Goal: Task Accomplishment & Management: Use online tool/utility

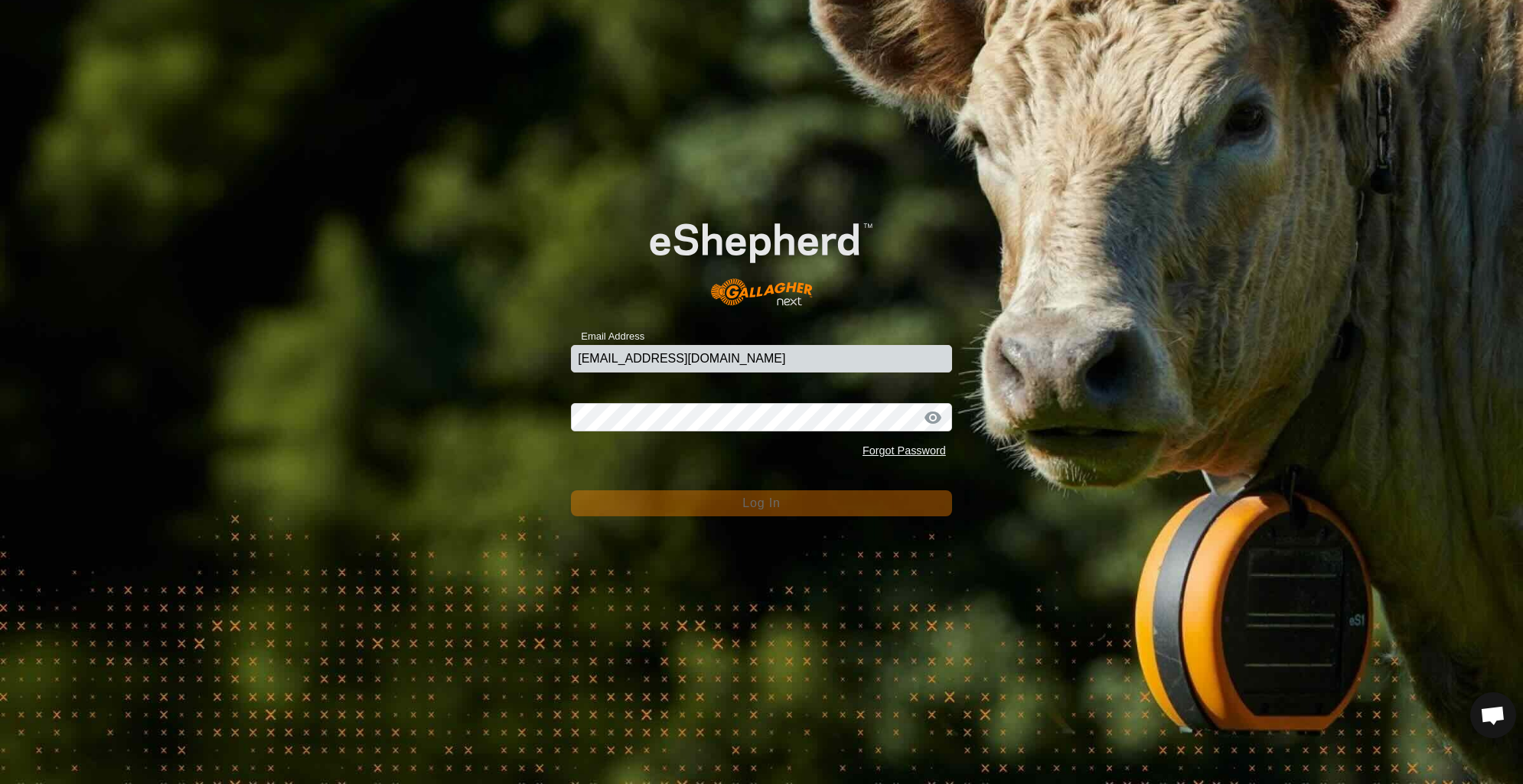
type input "[EMAIL_ADDRESS][DOMAIN_NAME]"
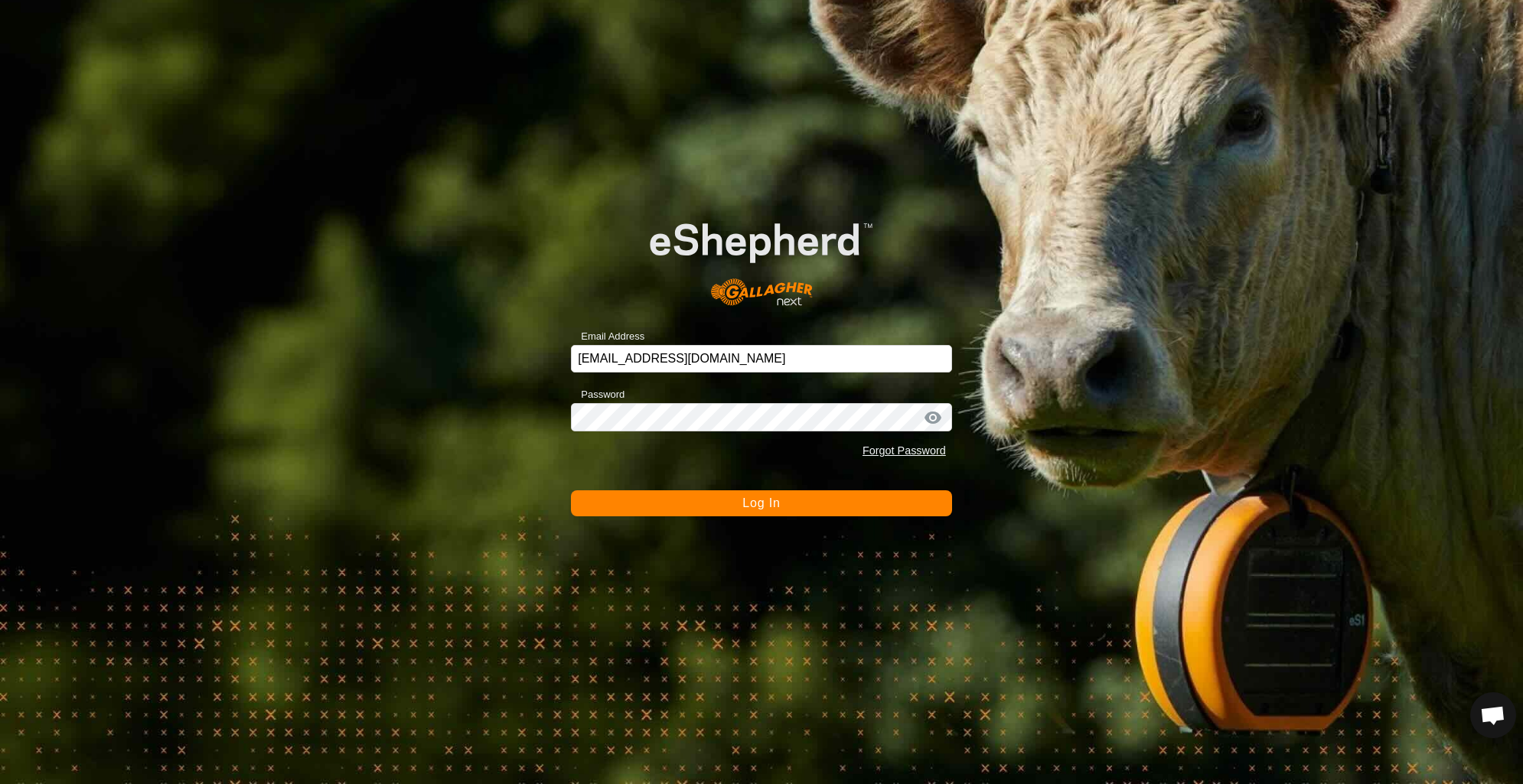
click at [770, 509] on span "Log In" at bounding box center [761, 503] width 38 height 13
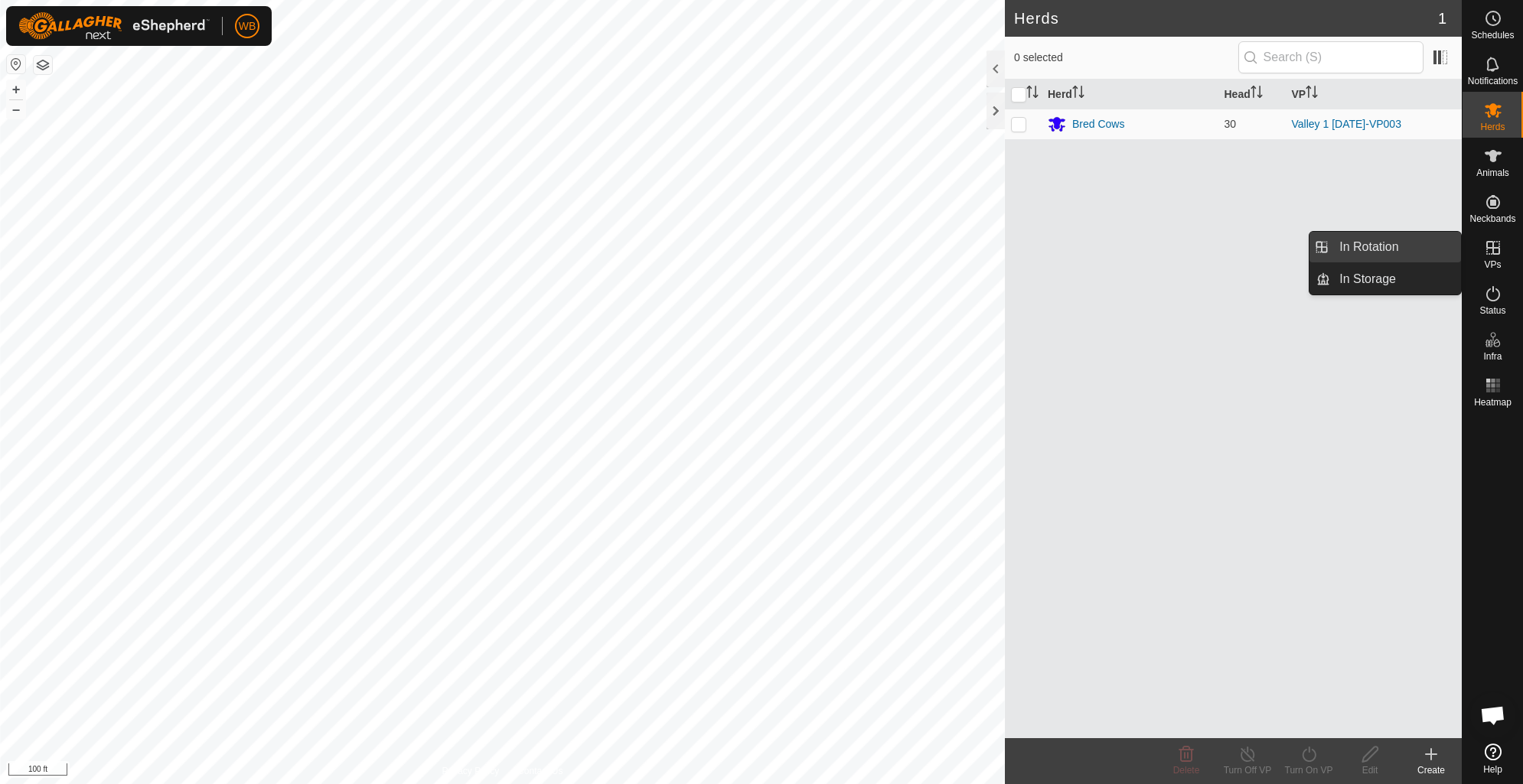
click at [1367, 247] on link "In Rotation" at bounding box center [1395, 246] width 131 height 30
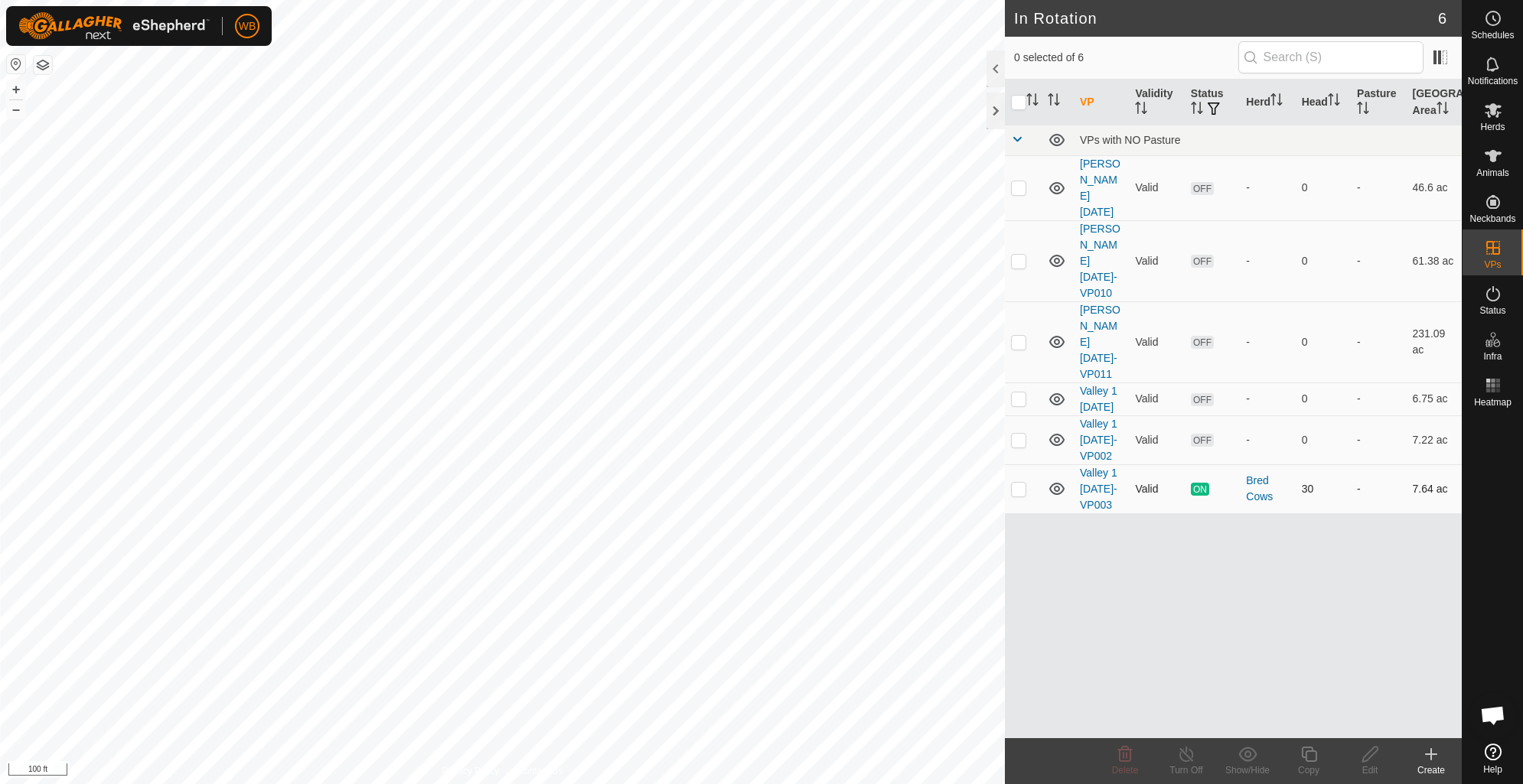
click at [1020, 483] on p-checkbox at bounding box center [1018, 488] width 16 height 12
checkbox input "true"
click at [1305, 755] on icon at bounding box center [1308, 754] width 19 height 18
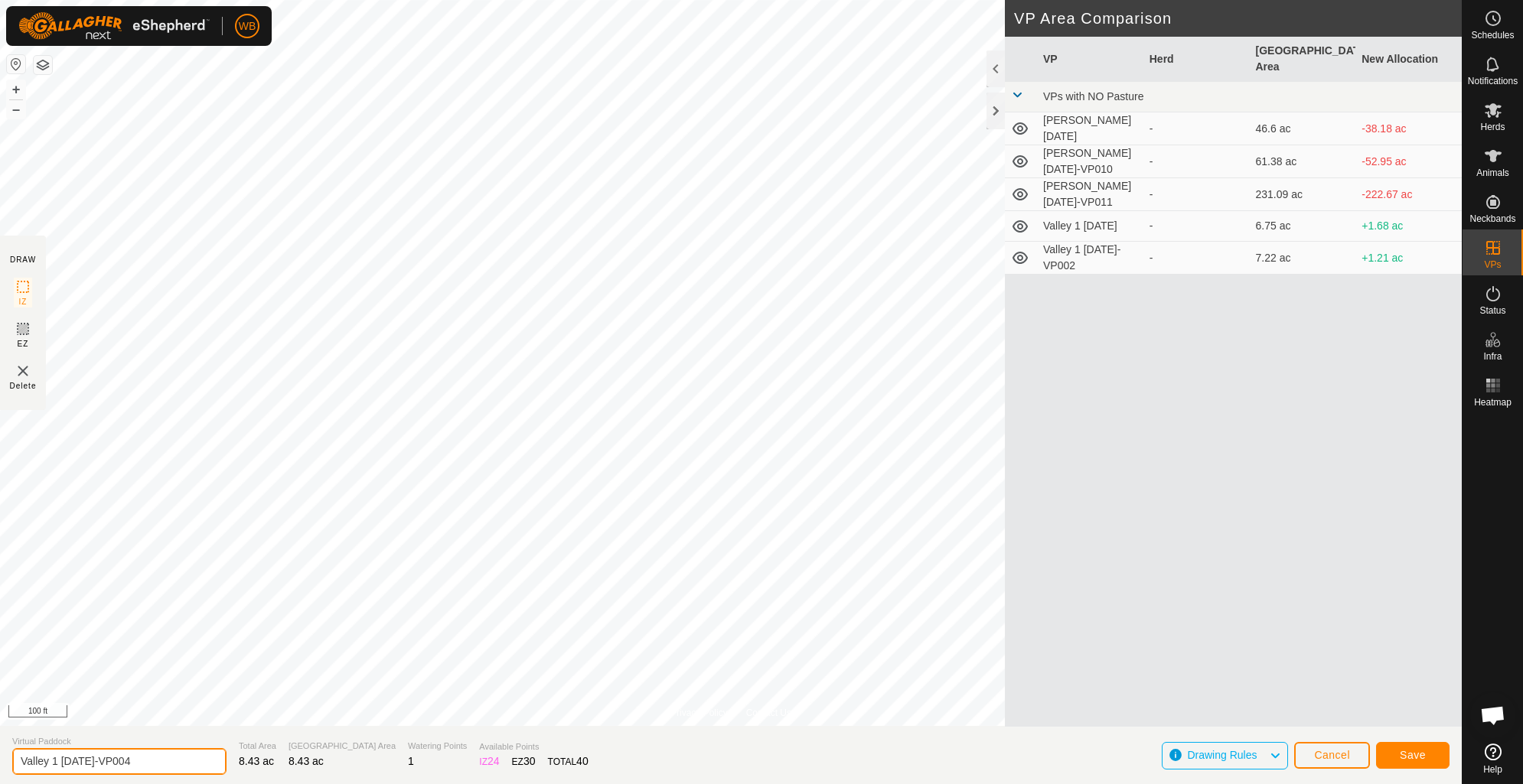
click at [111, 761] on input "Valley 1 [DATE]-VP004" at bounding box center [119, 761] width 214 height 27
click at [113, 761] on input "Valley 1 [DATE]-VP004" at bounding box center [119, 761] width 214 height 27
type input "Valley 1 [DATE]-VP004"
click at [1393, 755] on button "Save" at bounding box center [1412, 755] width 73 height 27
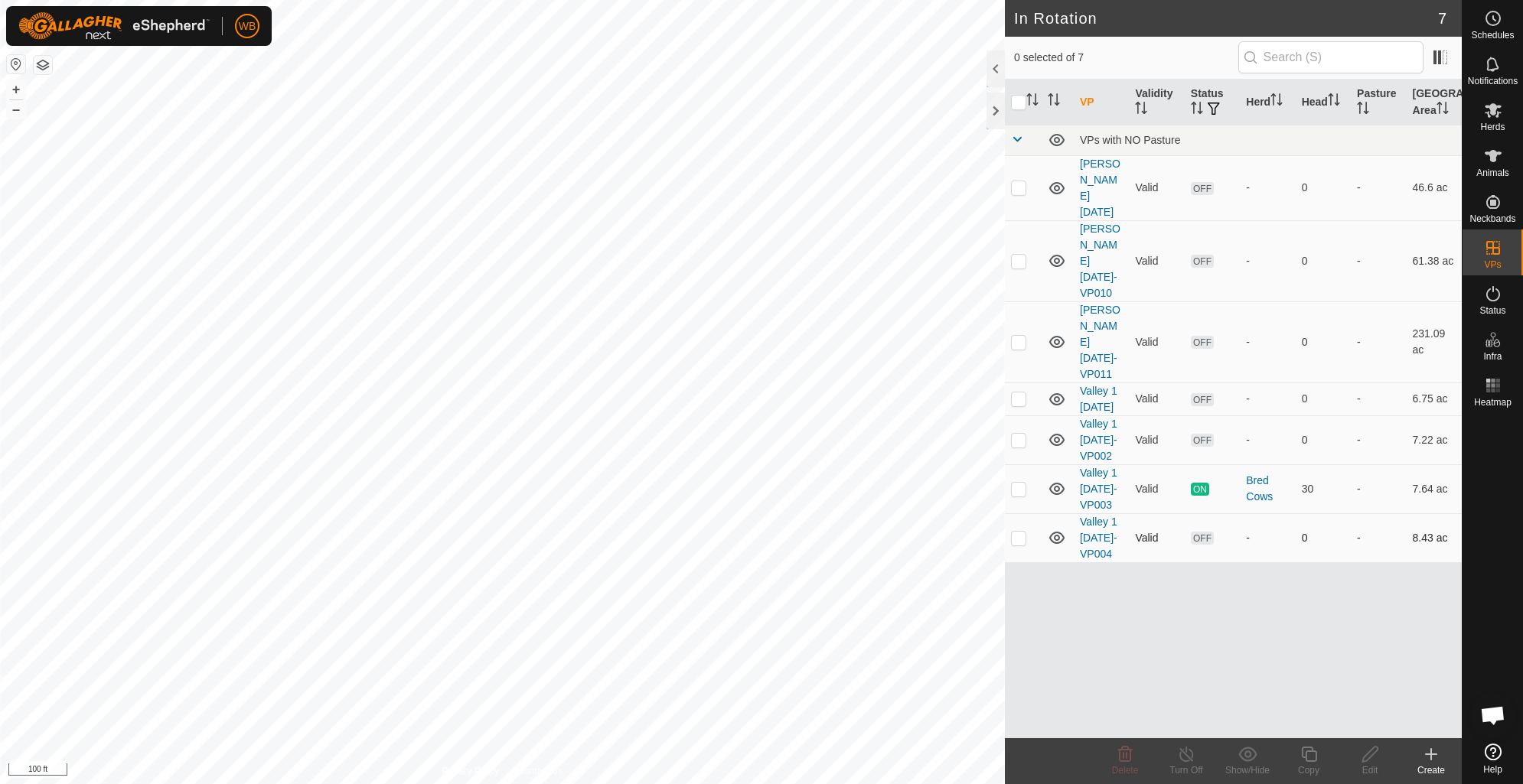
click at [1017, 532] on p-checkbox at bounding box center [1018, 538] width 16 height 12
checkbox input "true"
click at [1367, 752] on icon at bounding box center [1369, 754] width 16 height 16
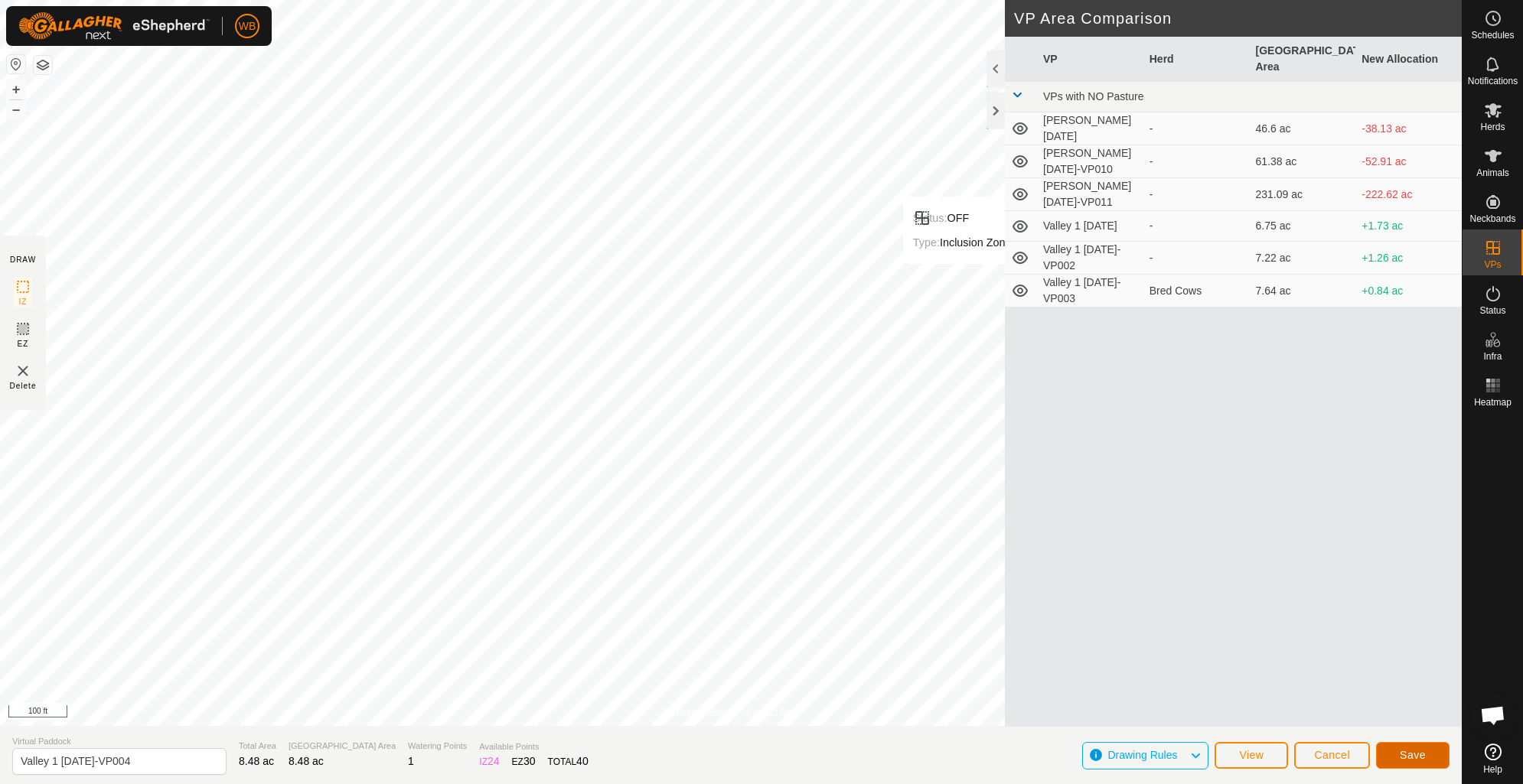
click at [1405, 751] on span "Save" at bounding box center [1413, 754] width 26 height 12
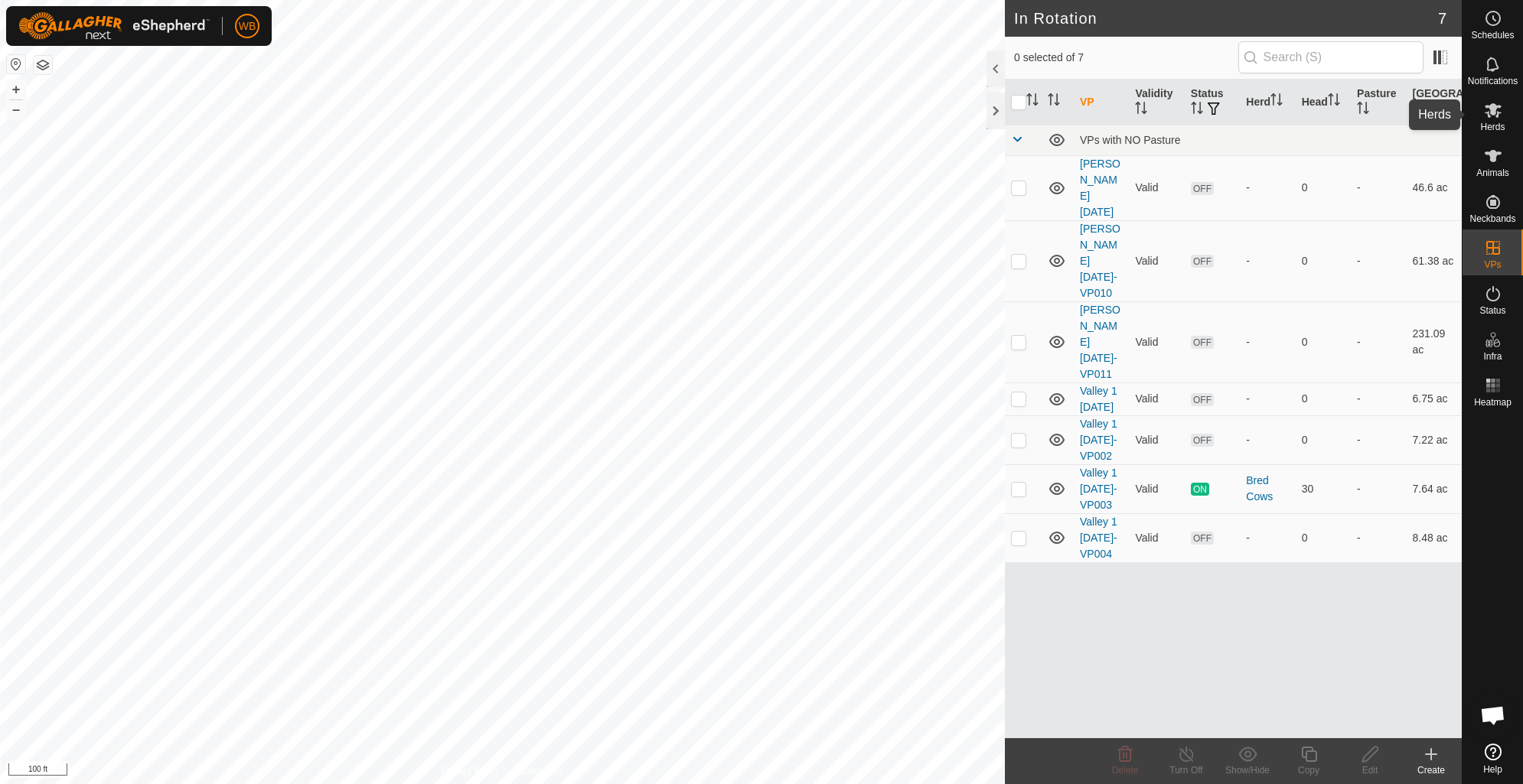
click at [1490, 112] on icon at bounding box center [1493, 111] width 17 height 15
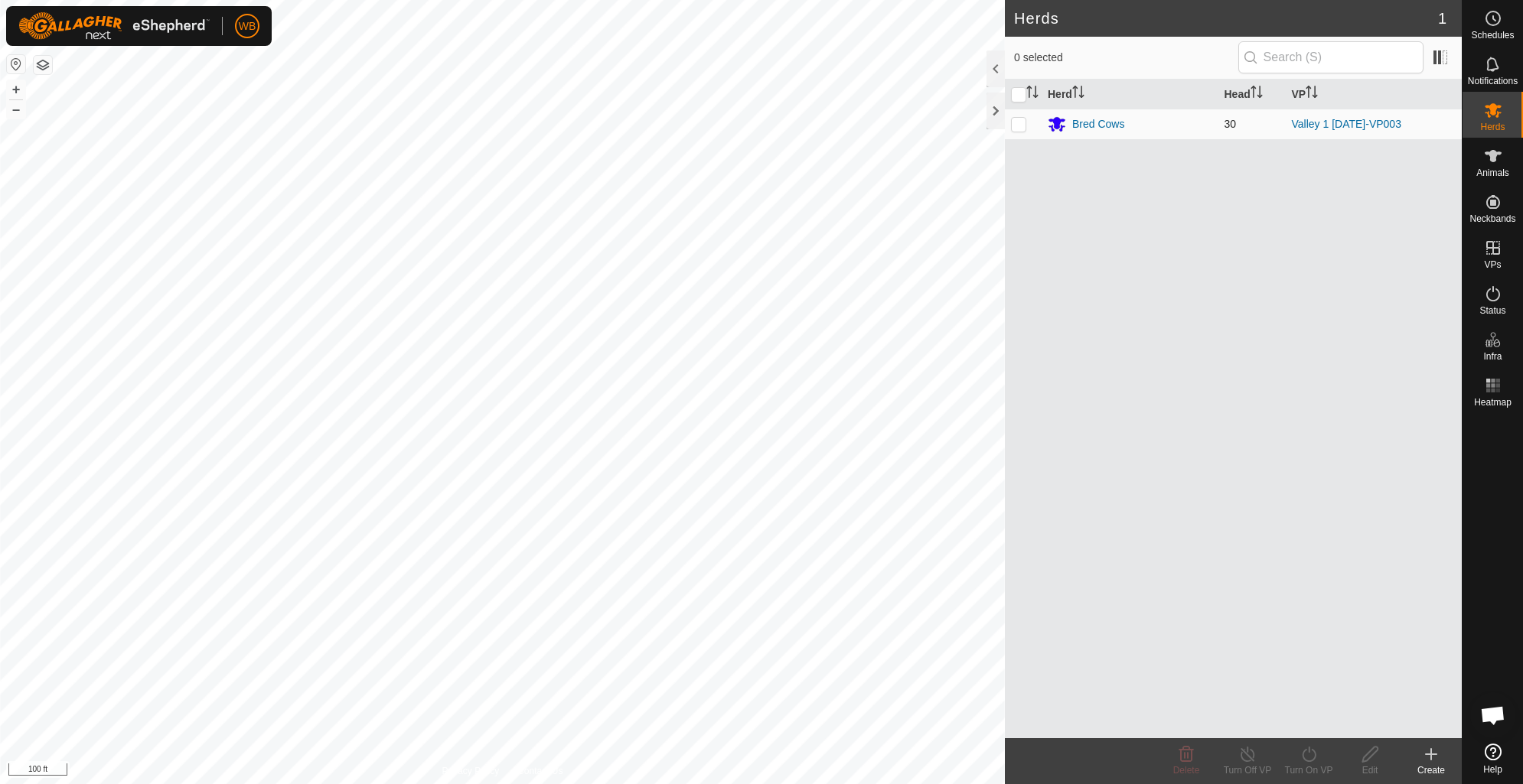
click at [1017, 123] on p-checkbox at bounding box center [1018, 124] width 16 height 12
checkbox input "true"
click at [1310, 754] on icon at bounding box center [1308, 754] width 19 height 18
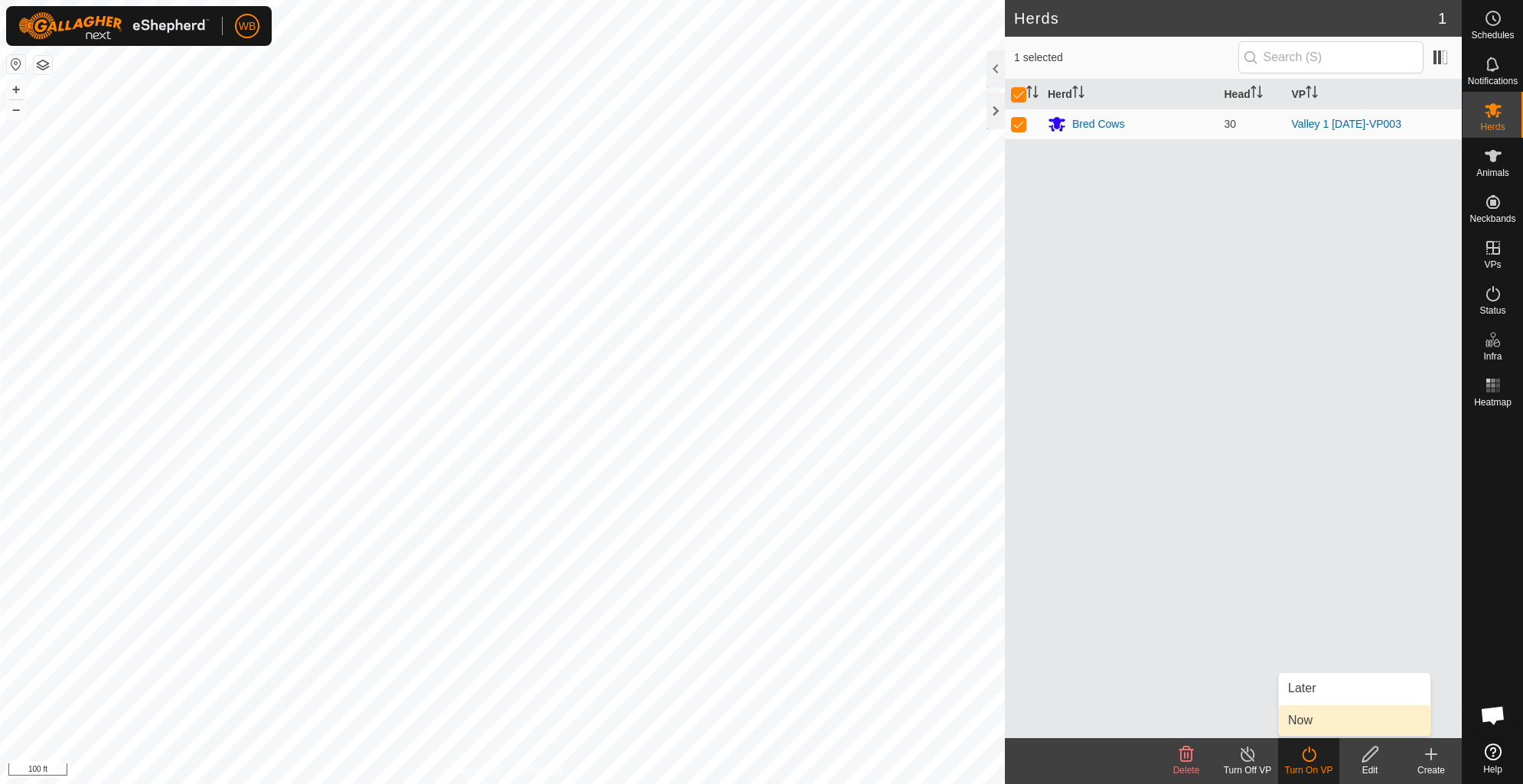
click at [1310, 725] on link "Now" at bounding box center [1354, 720] width 152 height 30
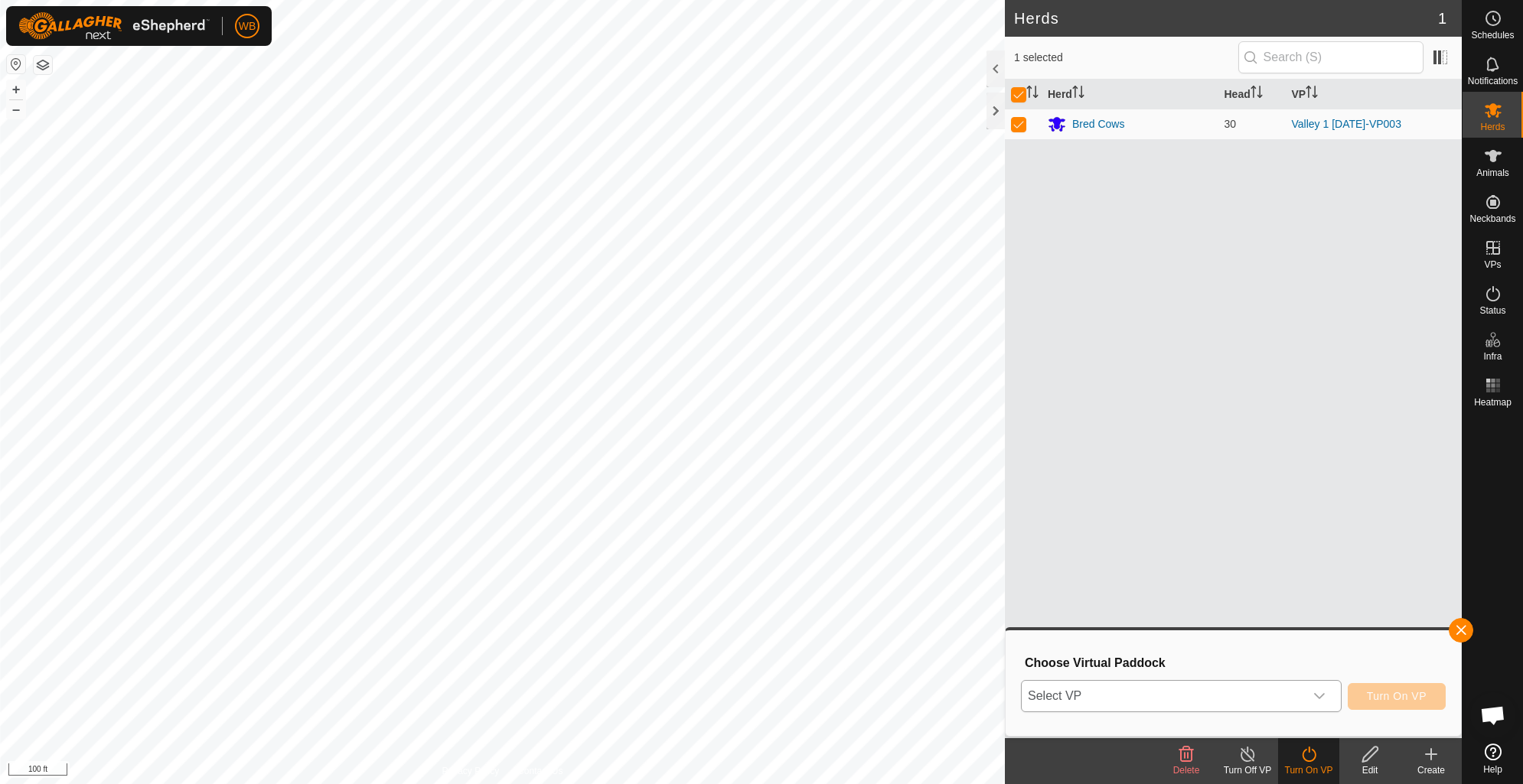
click at [1324, 697] on icon "dropdown trigger" at bounding box center [1319, 696] width 12 height 12
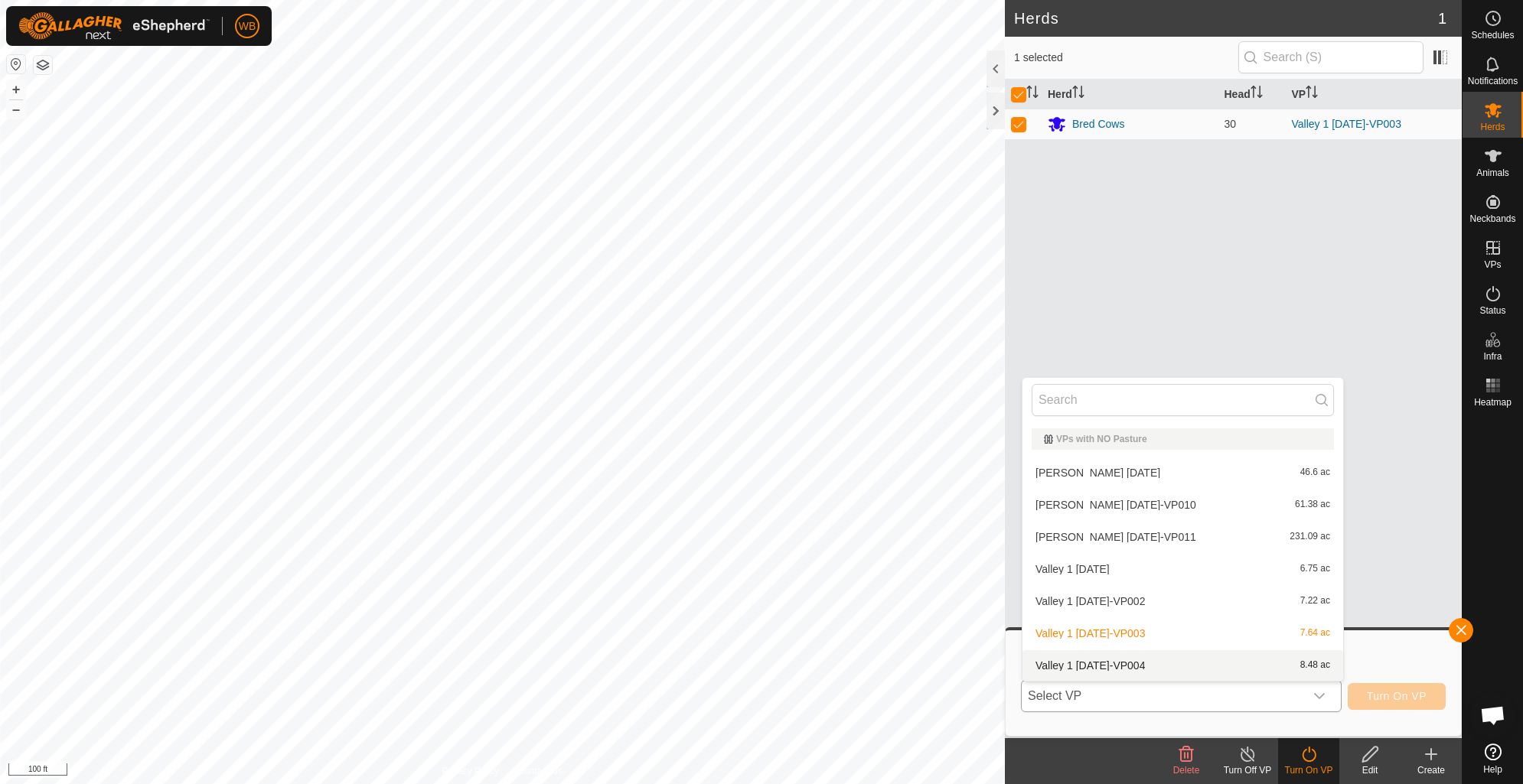
click at [1126, 663] on li "Valley 1 [DATE]-VP004 8.48 ac" at bounding box center [1182, 665] width 320 height 30
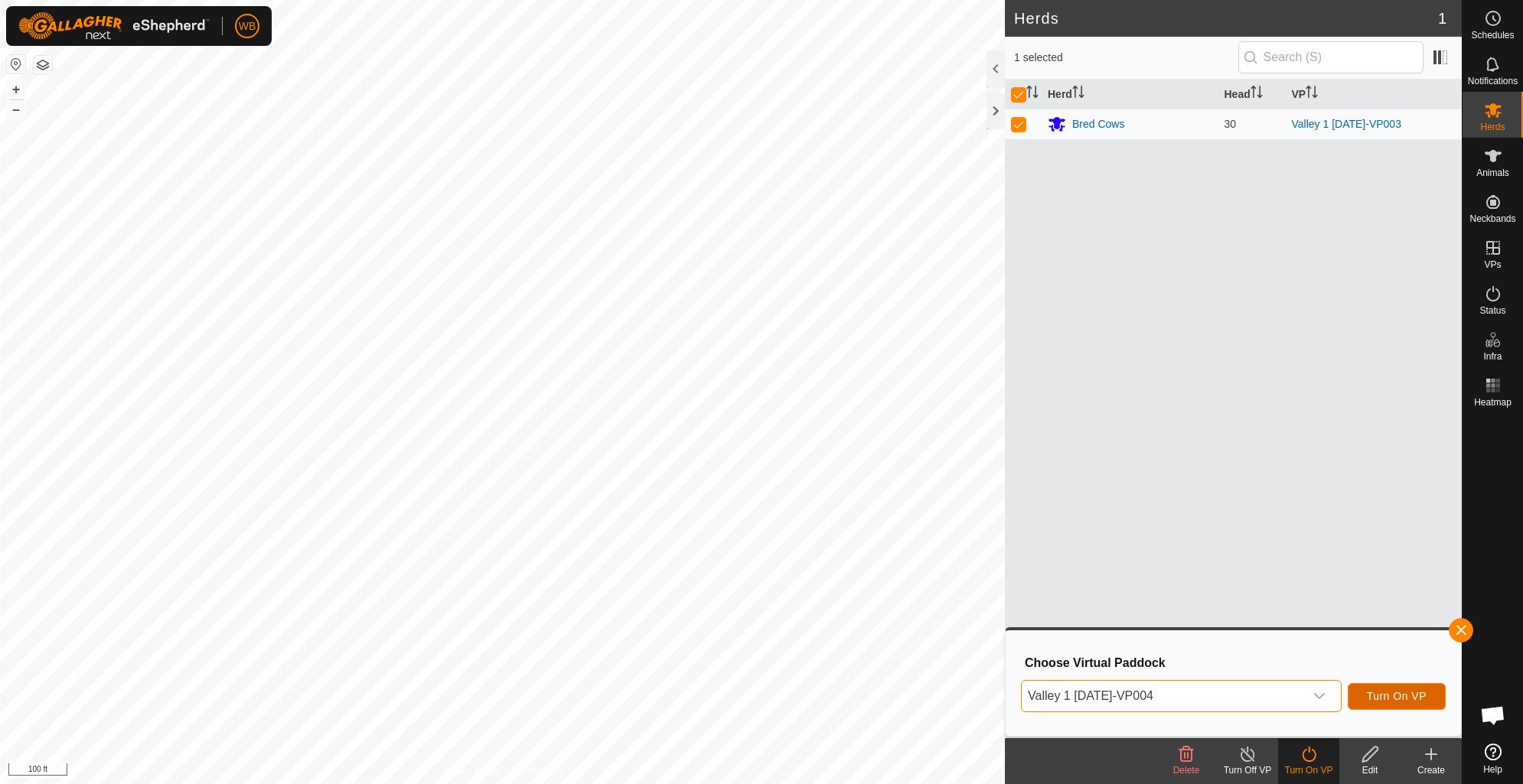
click at [1405, 697] on span "Turn On VP" at bounding box center [1396, 696] width 60 height 12
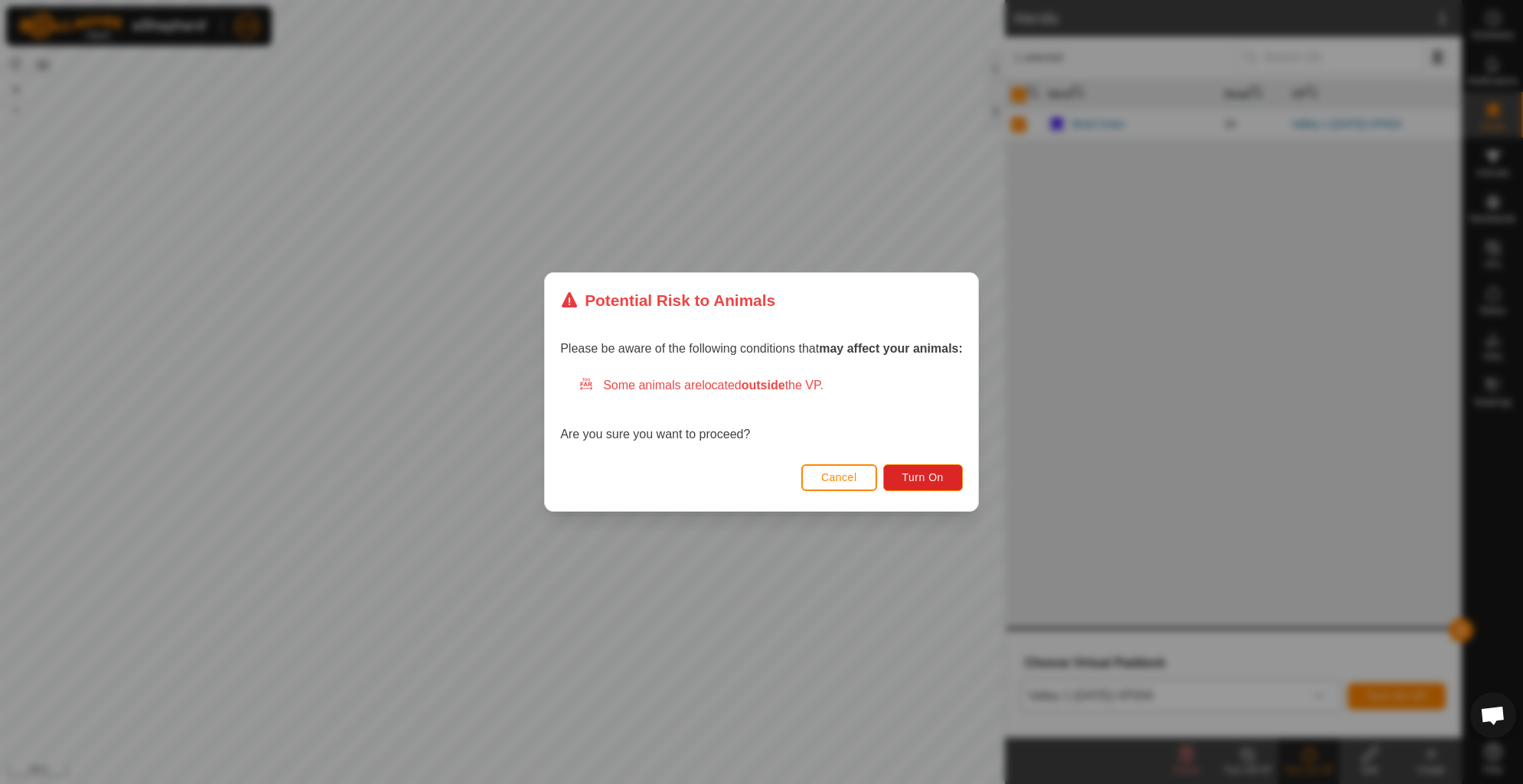
click at [923, 461] on div "Cancel Turn On" at bounding box center [761, 484] width 433 height 52
click at [923, 473] on span "Turn On" at bounding box center [923, 477] width 41 height 12
